Goal: Task Accomplishment & Management: Use online tool/utility

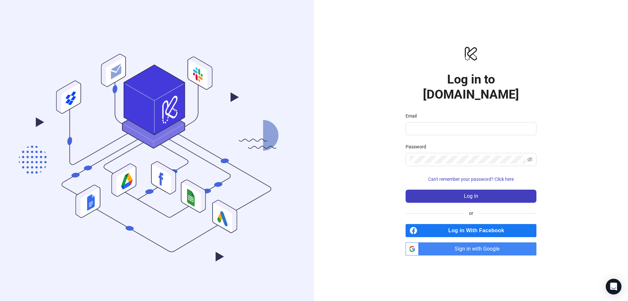
click at [529, 35] on div "logo/logo-mobile Log in to [DOMAIN_NAME] Email Password Can't remember your pas…" at bounding box center [471, 150] width 314 height 301
click at [420, 126] on span at bounding box center [470, 128] width 131 height 13
click at [462, 242] on span "Sign in with Google" at bounding box center [478, 248] width 115 height 13
click at [494, 243] on span "Sign in with Google" at bounding box center [478, 248] width 115 height 13
click at [429, 125] on input "Email" at bounding box center [470, 129] width 122 height 8
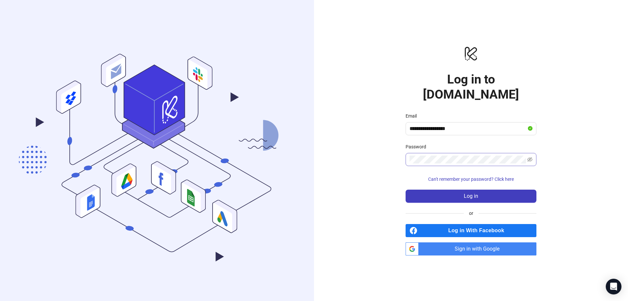
type input "**********"
click at [405, 189] on button "Log in" at bounding box center [470, 195] width 131 height 13
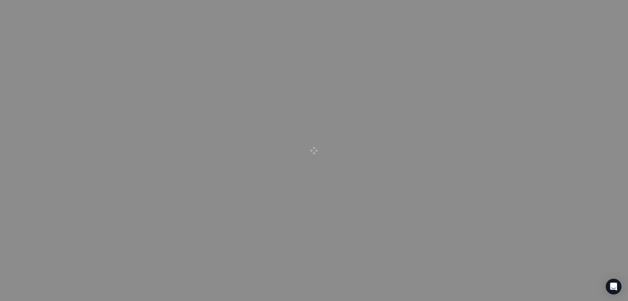
click at [245, 60] on div at bounding box center [314, 150] width 628 height 301
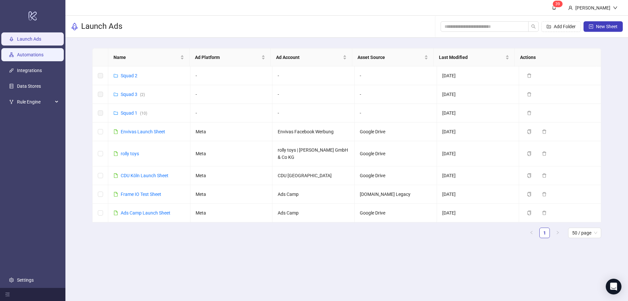
click at [42, 52] on link "Automations" at bounding box center [30, 54] width 26 height 5
